Goal: Check status: Check status

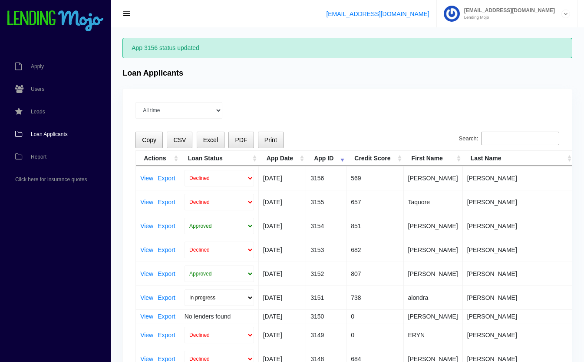
click at [500, 143] on input "Search:" at bounding box center [520, 139] width 78 height 14
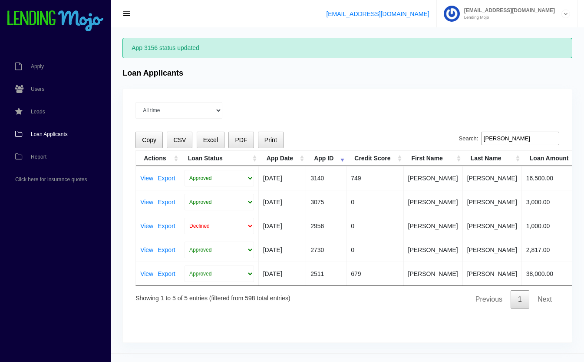
type input "shawn"
click at [447, 195] on td "Shawna" at bounding box center [433, 202] width 59 height 24
click at [145, 176] on link "View" at bounding box center [146, 178] width 13 height 6
click at [214, 176] on select "Approved In Progress Funded Did not fund Declined" at bounding box center [219, 178] width 69 height 17
select select "in_progress"
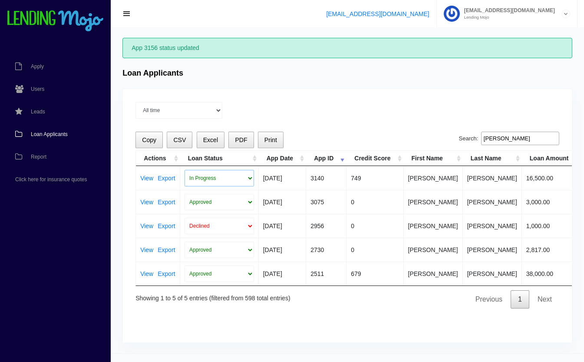
click at [185, 170] on select "Approved In Progress Funded Did not fund Declined" at bounding box center [219, 178] width 69 height 17
click at [337, 103] on div "All time Current Month Jul 2025 Jun 2025 May 2025 Apr 2025 Mar 2025" at bounding box center [348, 110] width 424 height 17
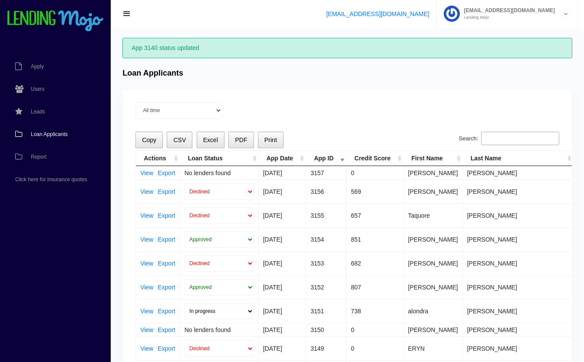
click at [503, 139] on input "Search:" at bounding box center [520, 139] width 78 height 14
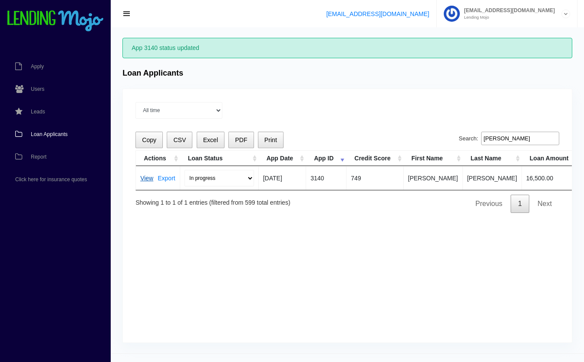
type input "[PERSON_NAME]"
click at [145, 175] on link "View" at bounding box center [146, 178] width 13 height 6
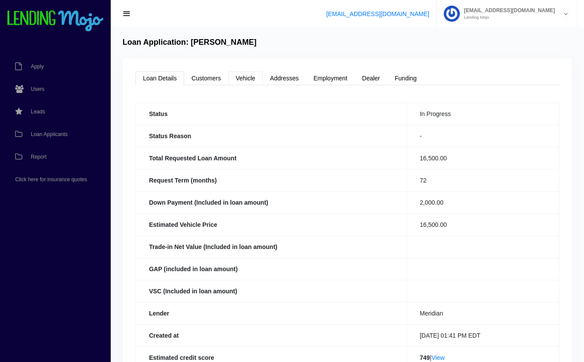
click at [251, 80] on link "Vehicle" at bounding box center [245, 78] width 34 height 14
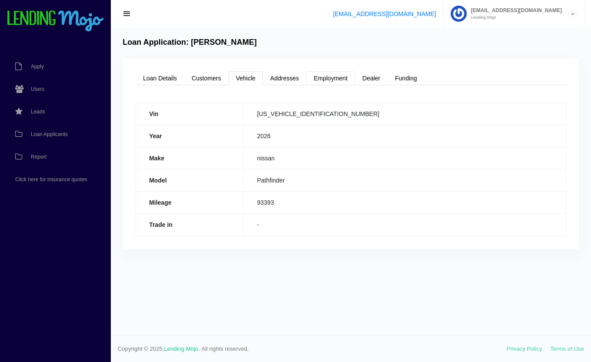
click at [335, 79] on link "Employment" at bounding box center [330, 78] width 49 height 14
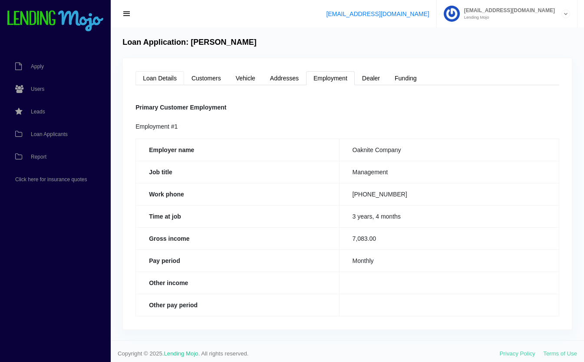
click at [169, 78] on link "Loan Details" at bounding box center [160, 78] width 49 height 14
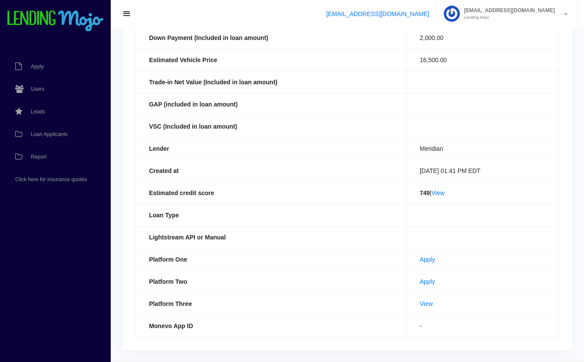
scroll to position [166, 0]
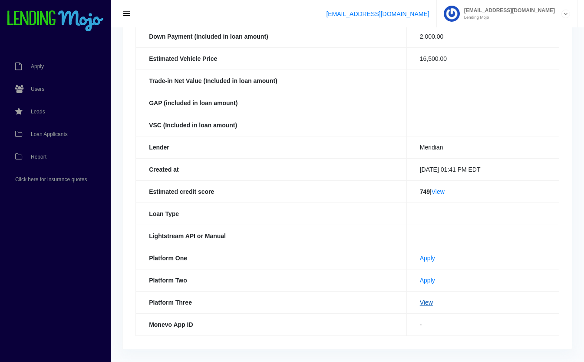
click at [420, 303] on link "View" at bounding box center [426, 302] width 13 height 7
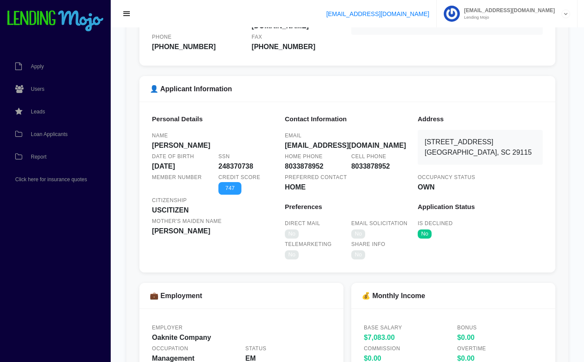
scroll to position [231, 0]
